Goal: Task Accomplishment & Management: Manage account settings

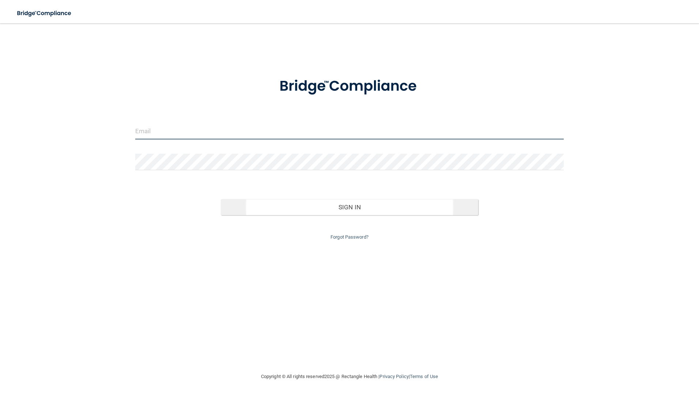
type input "[EMAIL_ADDRESS][DOMAIN_NAME]"
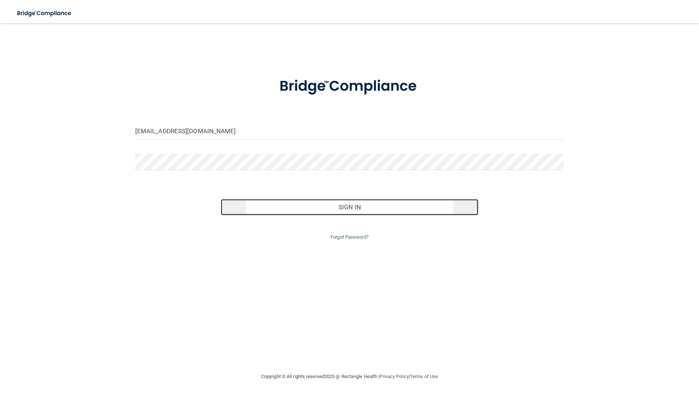
click at [348, 206] on button "Sign In" at bounding box center [350, 207] width 258 height 16
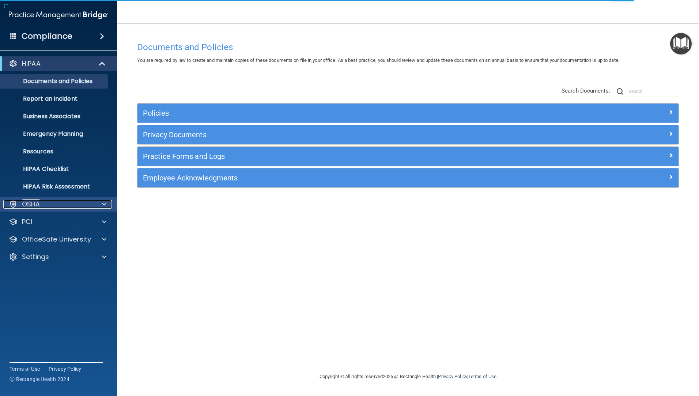
click at [44, 204] on div "OSHA" at bounding box center [48, 204] width 91 height 9
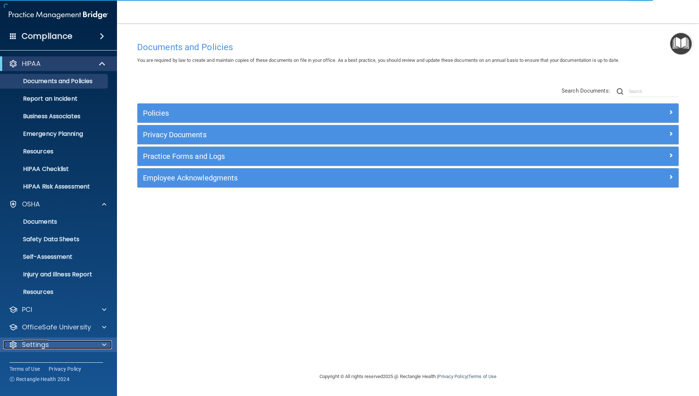
click at [44, 343] on p "Settings" at bounding box center [35, 344] width 27 height 9
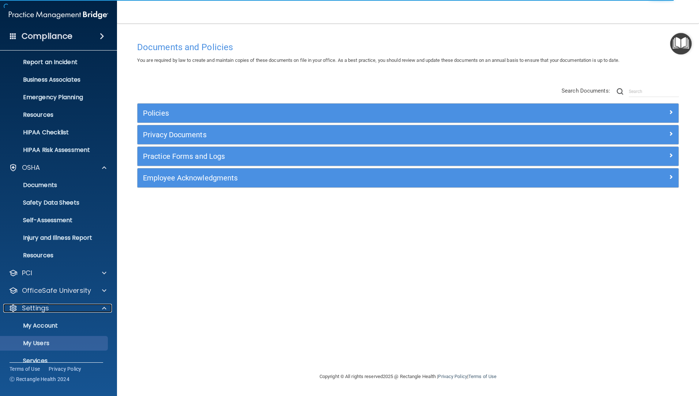
scroll to position [66, 0]
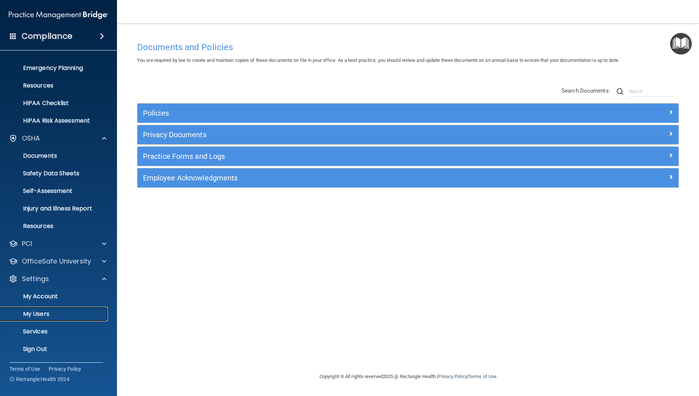
click at [44, 316] on p "My Users" at bounding box center [55, 313] width 100 height 7
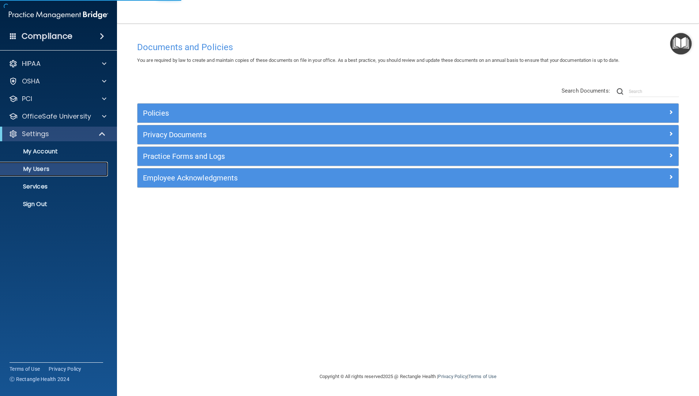
select select "20"
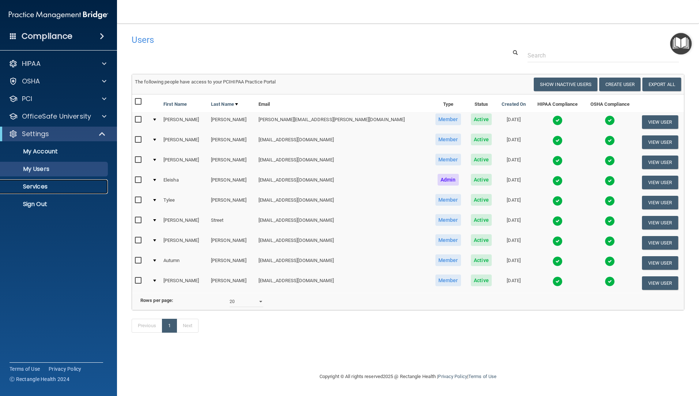
click at [43, 183] on p "Services" at bounding box center [55, 186] width 100 height 7
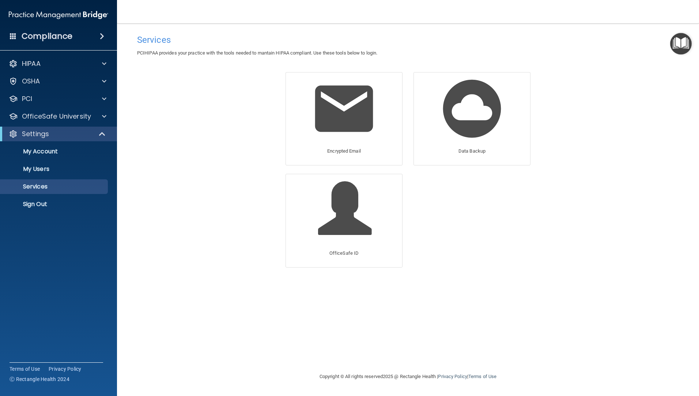
click at [68, 39] on h4 "Compliance" at bounding box center [47, 36] width 51 height 10
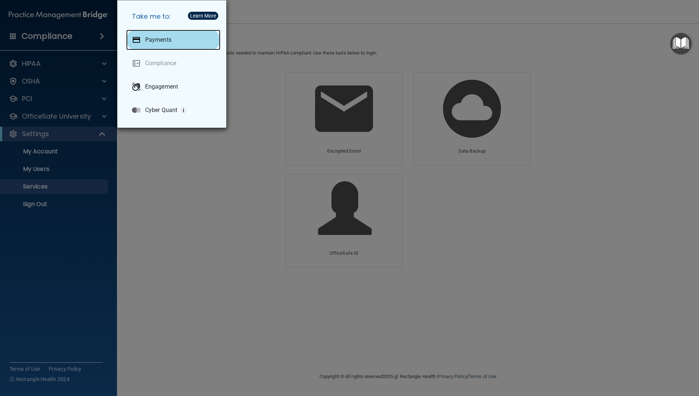
click at [150, 41] on p "Payments" at bounding box center [158, 39] width 26 height 7
click at [38, 135] on div "Take me to: Payments Compliance Engagement Cyber Quant" at bounding box center [349, 198] width 699 height 396
